Goal: Task Accomplishment & Management: Complete application form

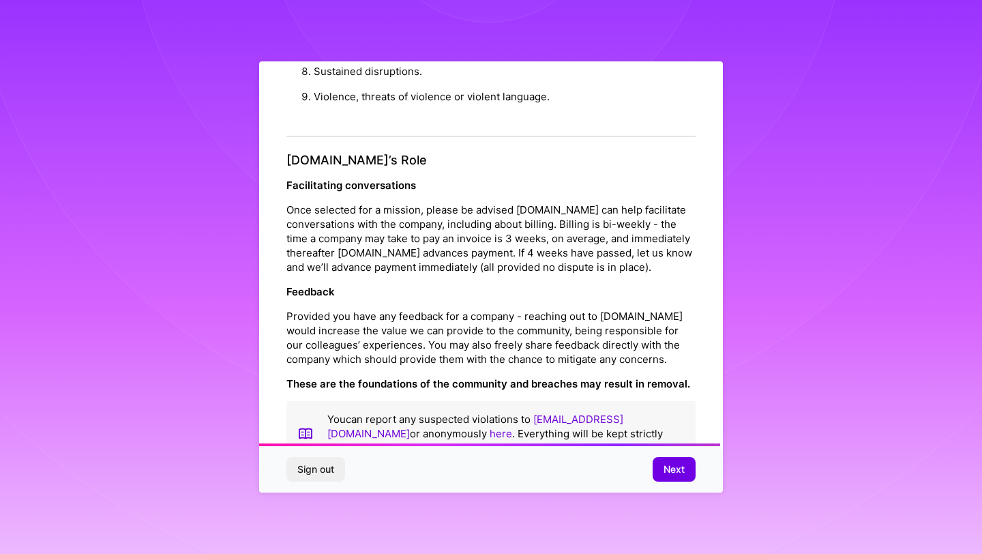
scroll to position [1445, 0]
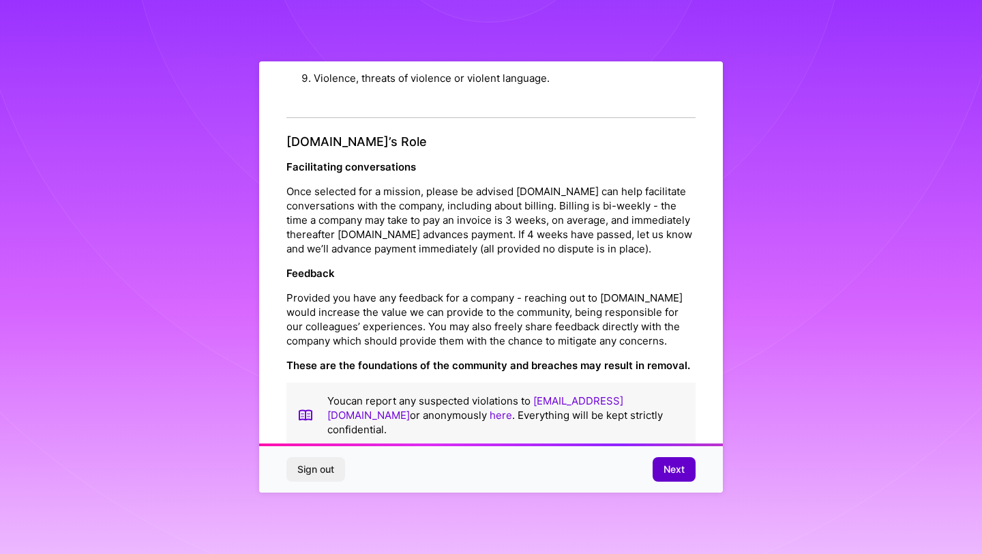
click at [673, 474] on span "Next" at bounding box center [674, 469] width 21 height 14
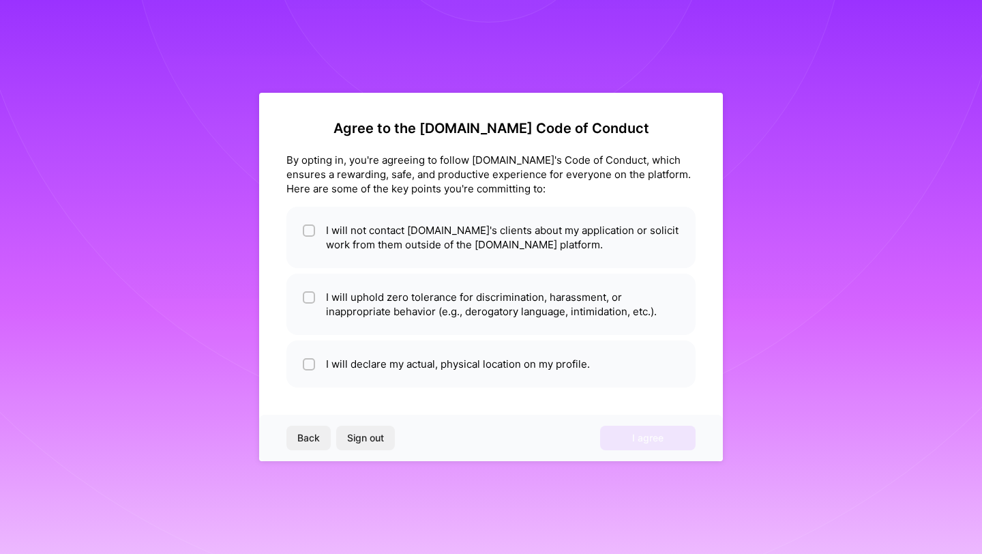
scroll to position [0, 0]
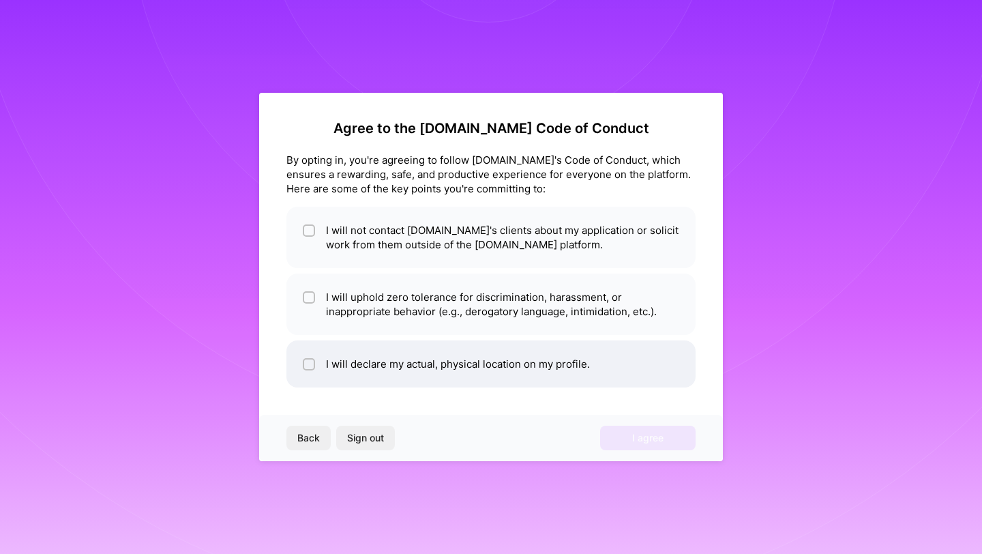
click at [311, 362] on input "checkbox" at bounding box center [311, 365] width 10 height 10
checkbox input "true"
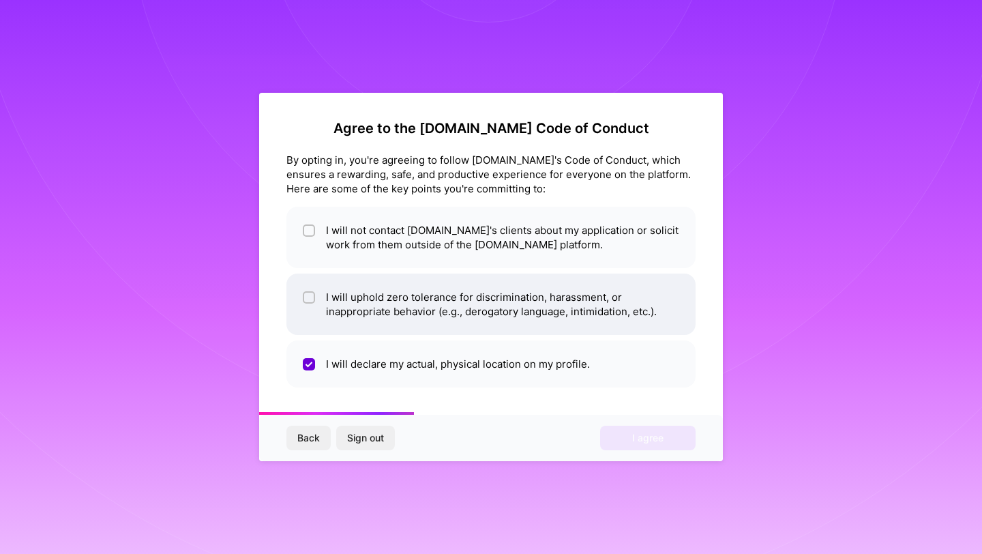
click at [310, 292] on div at bounding box center [309, 297] width 12 height 12
checkbox input "true"
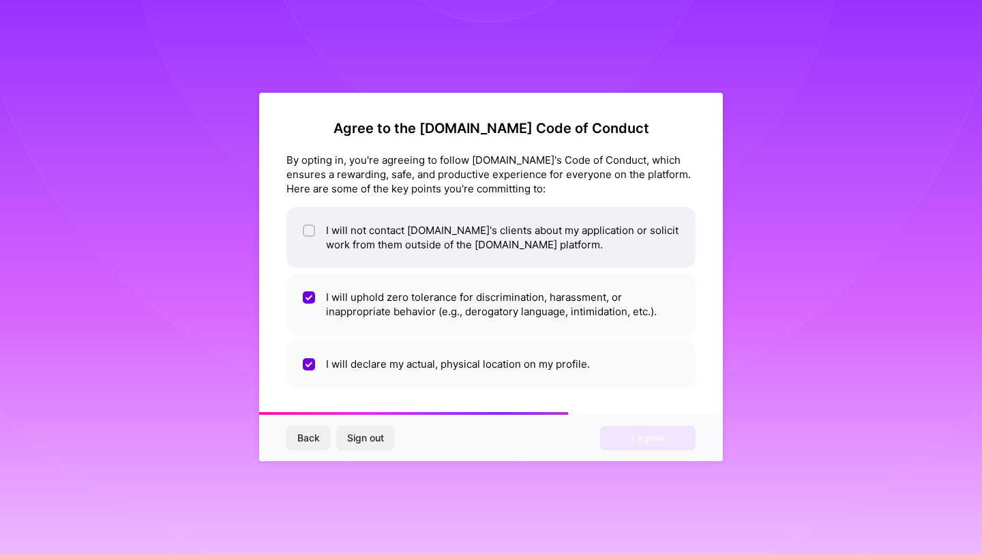
click at [312, 236] on div at bounding box center [309, 230] width 12 height 12
checkbox input "true"
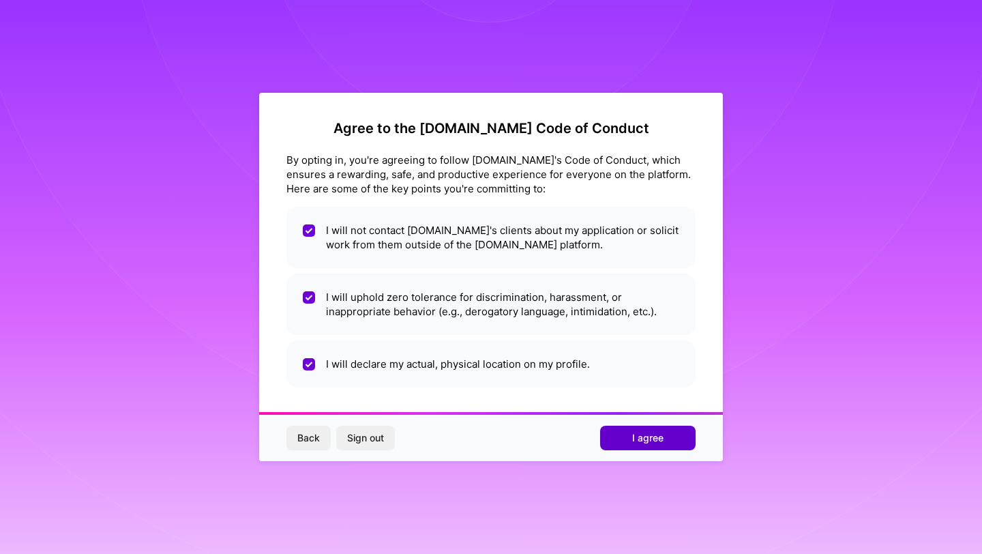
click at [629, 441] on button "I agree" at bounding box center [647, 438] width 95 height 25
